Goal: Information Seeking & Learning: Learn about a topic

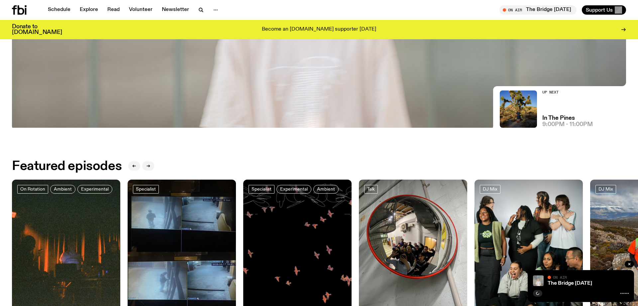
scroll to position [276, 0]
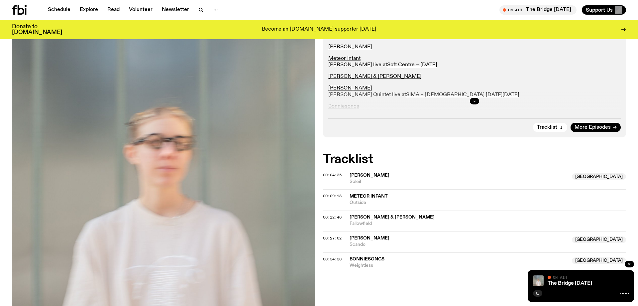
scroll to position [143, 0]
click at [474, 103] on icon "button" at bounding box center [475, 101] width 4 height 4
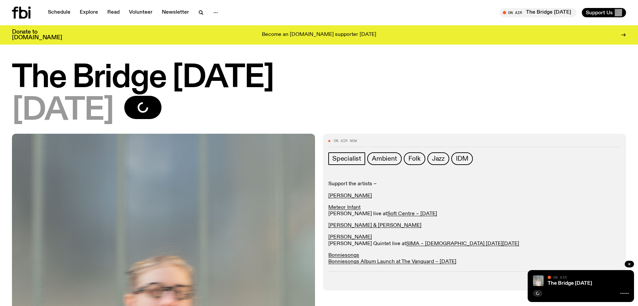
scroll to position [0, 0]
click at [59, 7] on div "Schedule Explore Read Volunteer Newsletter" at bounding box center [164, 13] width 305 height 12
click at [63, 11] on link "Schedule" at bounding box center [59, 12] width 31 height 9
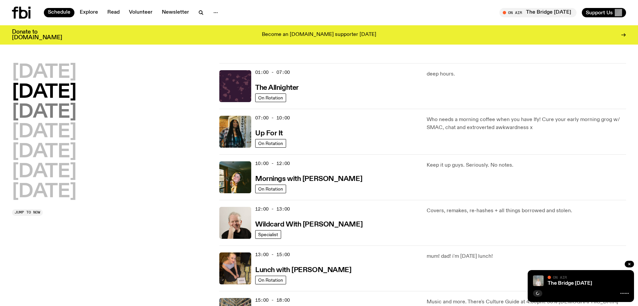
click at [76, 114] on h2 "[DATE]" at bounding box center [44, 112] width 65 height 19
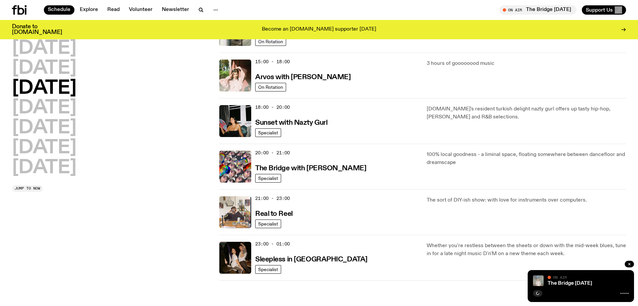
scroll to position [236, 0]
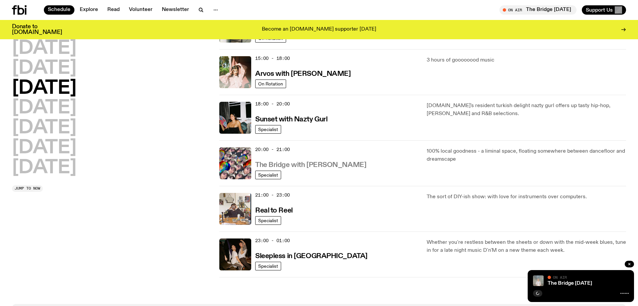
click at [314, 165] on h3 "The Bridge with [PERSON_NAME]" at bounding box center [310, 165] width 111 height 7
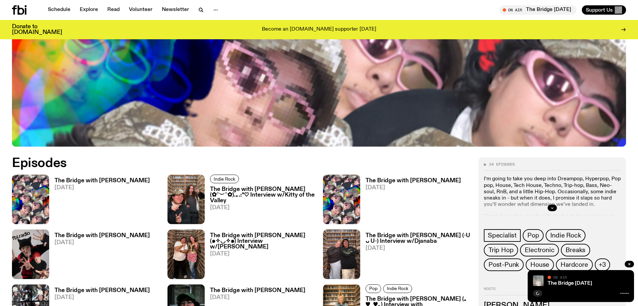
scroll to position [293, 0]
click at [264, 194] on h3 "The Bridge with [PERSON_NAME] (✿˘︶˘✿).｡.:*♡ Interview w/Kitty of the Valley" at bounding box center [262, 195] width 105 height 17
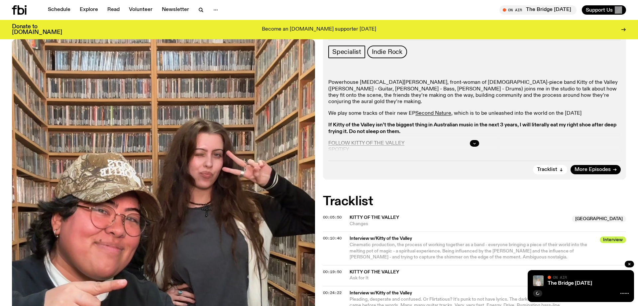
scroll to position [154, 0]
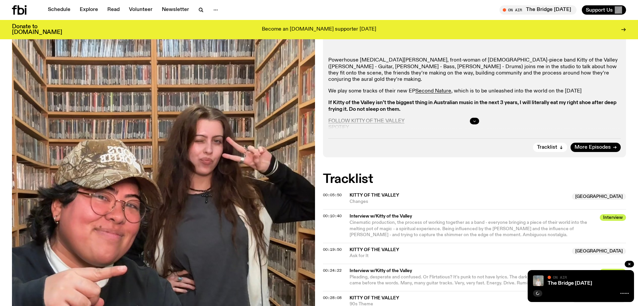
click at [477, 121] on button "button" at bounding box center [474, 121] width 9 height 7
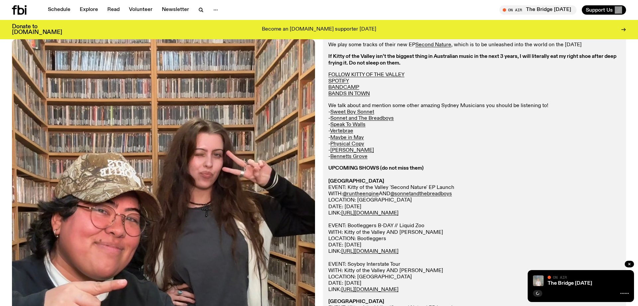
scroll to position [200, 0]
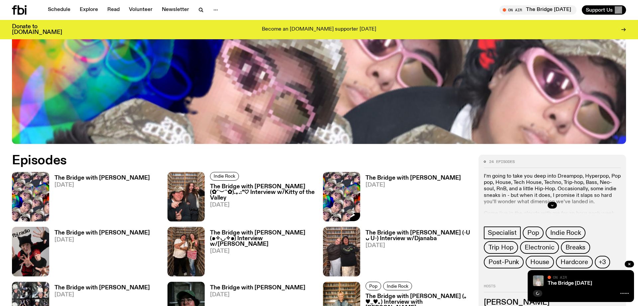
scroll to position [439, 0]
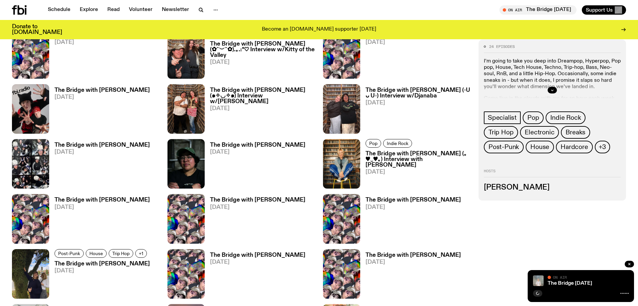
click at [73, 45] on span "[DATE]" at bounding box center [102, 43] width 95 height 6
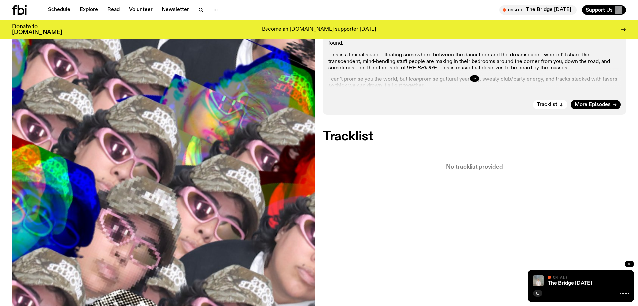
scroll to position [167, 0]
click at [474, 81] on div at bounding box center [475, 78] width 293 height 21
click at [475, 80] on icon "button" at bounding box center [475, 78] width 4 height 4
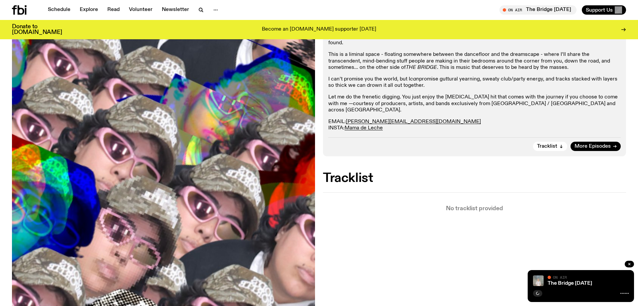
click at [468, 121] on p "EMAIL: [PERSON_NAME][EMAIL_ADDRESS][DOMAIN_NAME] INSTA: Mama de Leche Text in: …" at bounding box center [475, 128] width 293 height 19
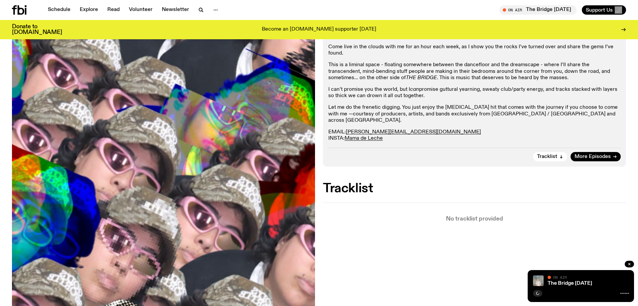
scroll to position [157, 0]
